Goal: Task Accomplishment & Management: Complete application form

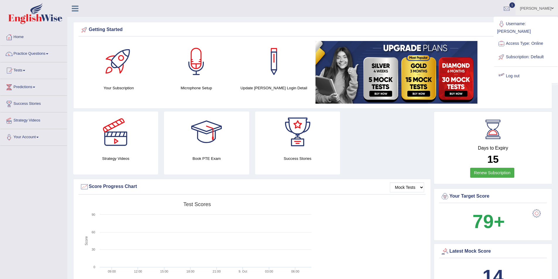
click at [516, 70] on link "Log out" at bounding box center [525, 75] width 63 height 13
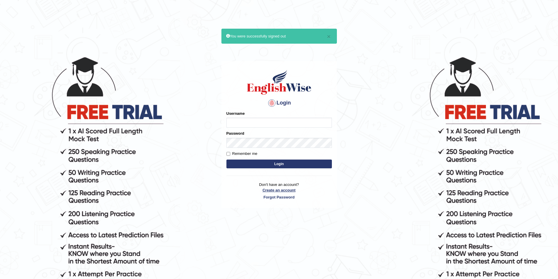
click at [273, 190] on link "Create an account" at bounding box center [278, 190] width 105 height 6
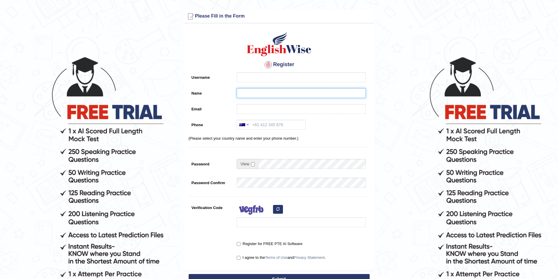
click at [241, 96] on input "Name" at bounding box center [301, 93] width 129 height 10
paste input "Dennis Beltran"
type input "Dennis Beltran"
click at [249, 82] on input "Username" at bounding box center [301, 77] width 129 height 10
click at [252, 79] on input "dennis_" at bounding box center [301, 77] width 129 height 10
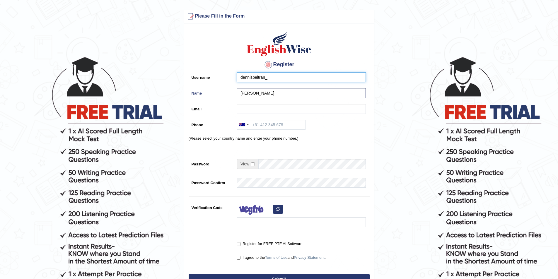
click at [280, 72] on input "dennisbeltran_" at bounding box center [301, 77] width 129 height 10
type input "dennisbeltran_parramatta"
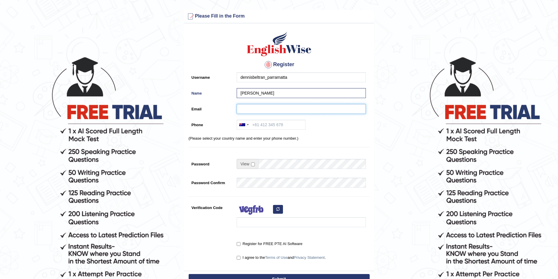
click at [271, 109] on input "Email" at bounding box center [301, 109] width 129 height 10
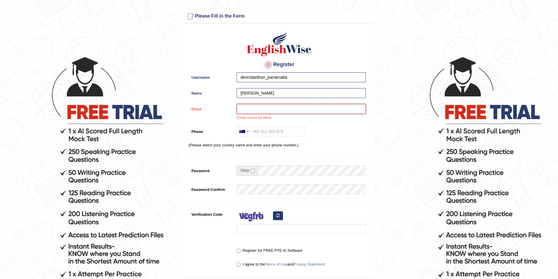
paste input "dennisbeltran1202@gmail.com"
type input "dennisbeltran1202@gmail.com"
click at [259, 132] on input "Phone" at bounding box center [271, 132] width 69 height 10
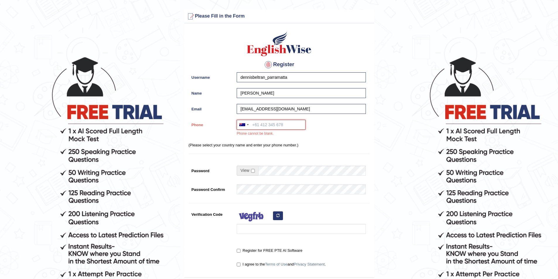
paste input "0496 396 063"
type input "0496 396 063"
click at [254, 171] on input "checkbox" at bounding box center [253, 171] width 4 height 4
checkbox input "true"
click at [269, 171] on input "Password" at bounding box center [312, 171] width 108 height 10
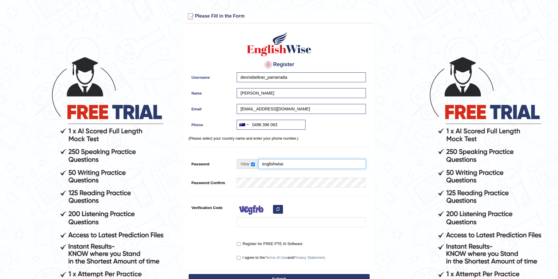
type input "englishwise"
click at [250, 217] on img at bounding box center [254, 210] width 35 height 15
click at [250, 224] on input "Verification Code" at bounding box center [301, 222] width 129 height 10
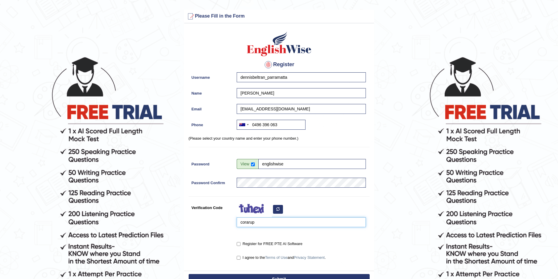
scroll to position [29, 0]
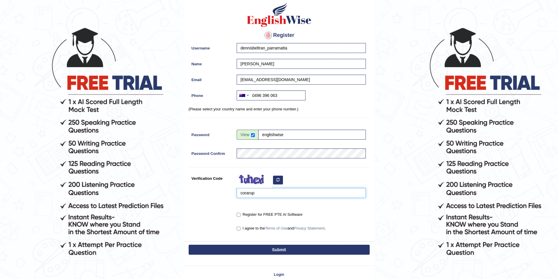
type input "corarup"
click at [239, 212] on label "Register for FREE PTE AI Software" at bounding box center [270, 215] width 66 height 6
click at [239, 213] on input "Register for FREE PTE AI Software" at bounding box center [239, 215] width 4 height 4
checkbox input "true"
click at [239, 230] on input "I agree to the Terms of Use and Privacy Statement ." at bounding box center [239, 229] width 4 height 4
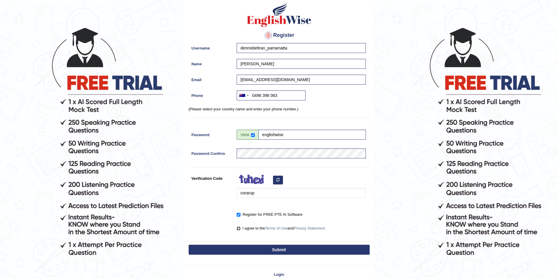
checkbox input "true"
click at [262, 248] on button "Submit" at bounding box center [279, 250] width 181 height 10
type input "+61496396063"
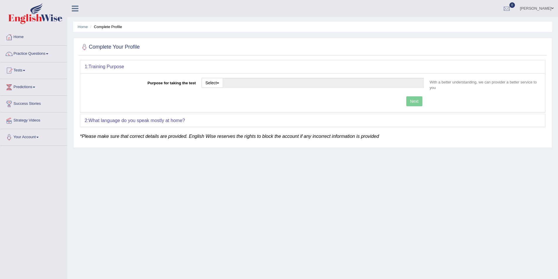
click at [530, 6] on link "Dennis Beltran" at bounding box center [537, 7] width 42 height 15
click at [516, 76] on link "Log out" at bounding box center [525, 75] width 63 height 13
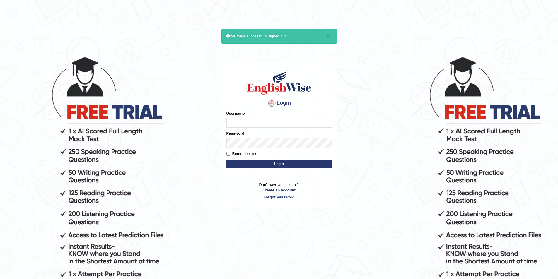
click at [268, 191] on link "Create an account" at bounding box center [278, 190] width 105 height 6
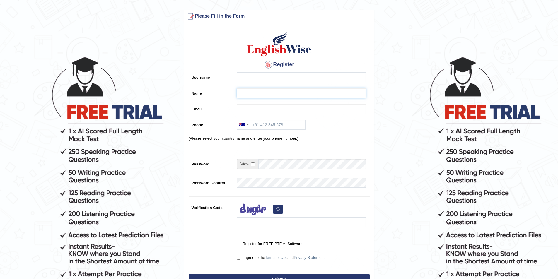
click at [242, 92] on input "Name" at bounding box center [301, 93] width 129 height 10
paste input "yes"
type input "yes"
drag, startPoint x: 252, startPoint y: 91, endPoint x: 221, endPoint y: 91, distance: 31.4
click at [221, 91] on div "Name yes" at bounding box center [279, 94] width 181 height 13
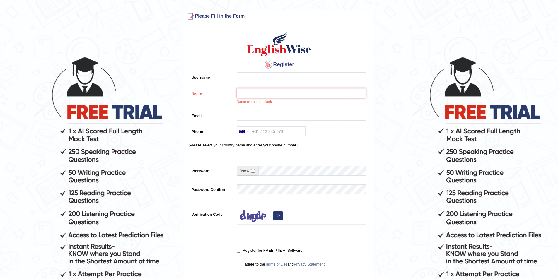
paste input "[PERSON_NAME]"
type input "[PERSON_NAME]"
click at [243, 79] on input "Username" at bounding box center [301, 77] width 129 height 10
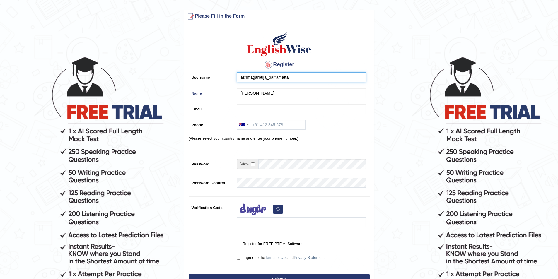
type input "ashmagarbuja_parramatta"
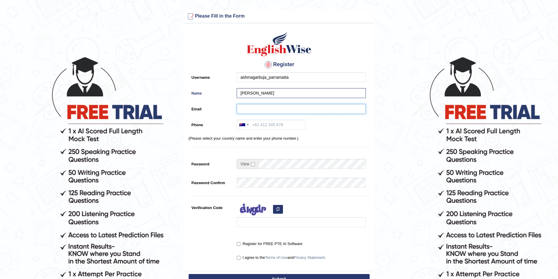
click at [267, 110] on input "Email" at bounding box center [301, 109] width 129 height 10
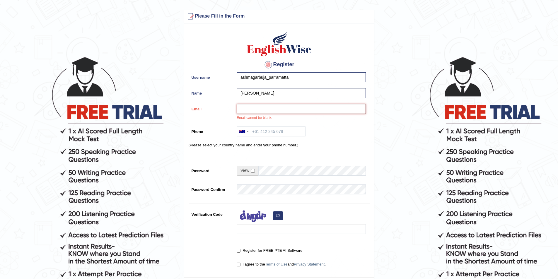
paste input "0402 223 576"
type input "0402 223 576"
drag, startPoint x: 277, startPoint y: 107, endPoint x: 214, endPoint y: 110, distance: 62.7
click at [214, 110] on div "Email 0402 223 576 Email cannot be blank." at bounding box center [279, 114] width 181 height 20
click at [260, 132] on input "Phone" at bounding box center [271, 132] width 69 height 10
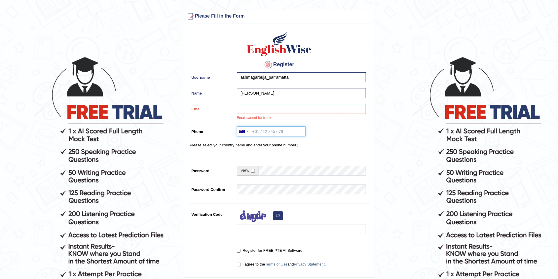
paste input "0402 223 576"
type input "0402 223 576"
click at [276, 110] on input "Email" at bounding box center [301, 109] width 129 height 10
paste input "asmapun82@gmail.com"
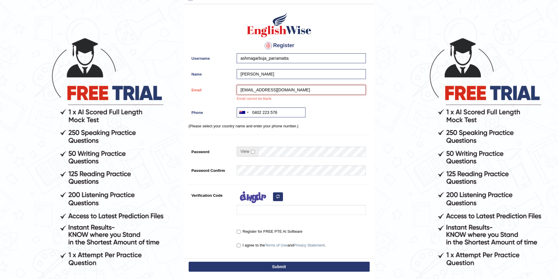
scroll to position [29, 0]
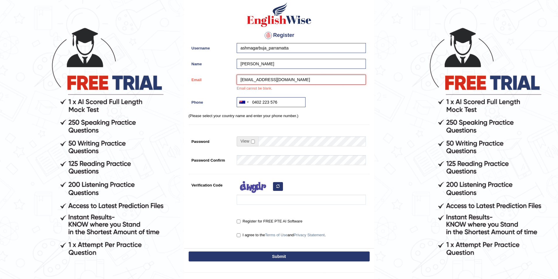
type input "asmapun82@gmail.com"
click at [252, 142] on input "checkbox" at bounding box center [253, 142] width 4 height 4
checkbox input "true"
click at [265, 141] on td at bounding box center [301, 143] width 129 height 13
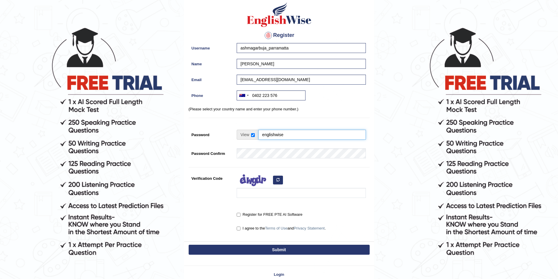
type input "englishwise"
click at [253, 193] on input "Verification Code" at bounding box center [301, 193] width 129 height 10
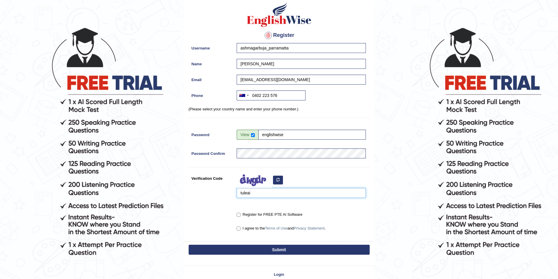
type input "tuleai"
click at [240, 216] on input "Register for FREE PTE AI Software" at bounding box center [239, 215] width 4 height 4
checkbox input "true"
click at [239, 228] on input "I agree to the Terms of Use and Privacy Statement ." at bounding box center [239, 229] width 4 height 4
checkbox input "true"
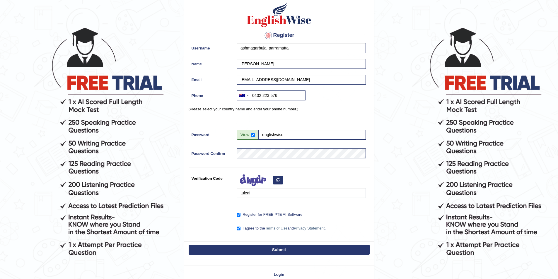
click at [250, 248] on button "Submit" at bounding box center [279, 250] width 181 height 10
type input "+61402223576"
